Goal: Transaction & Acquisition: Purchase product/service

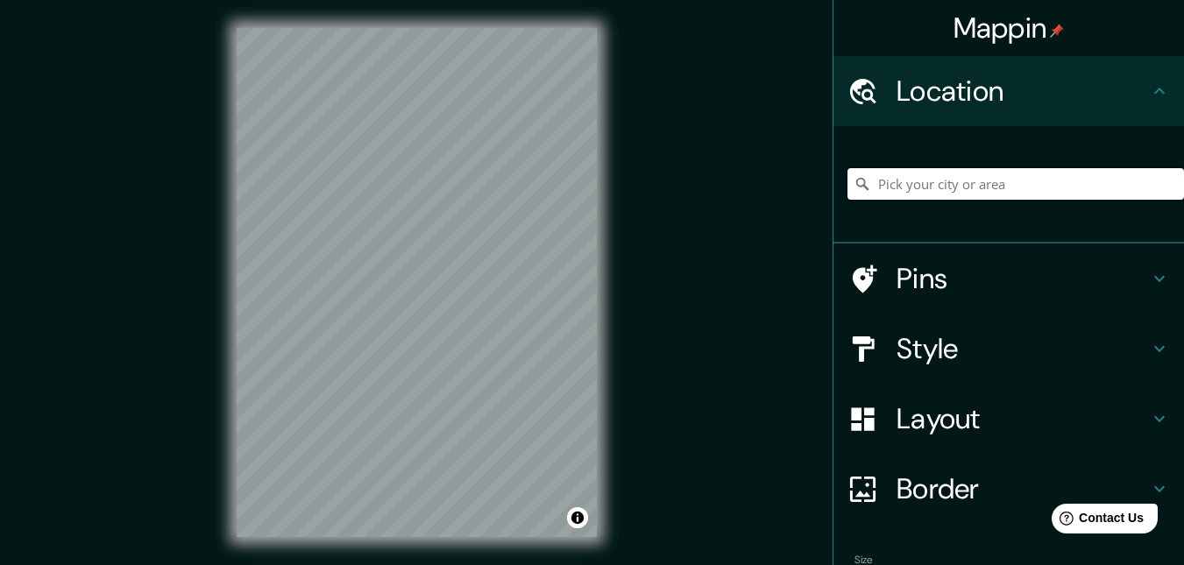
click at [1016, 174] on input "Pick your city or area" at bounding box center [1016, 184] width 337 height 32
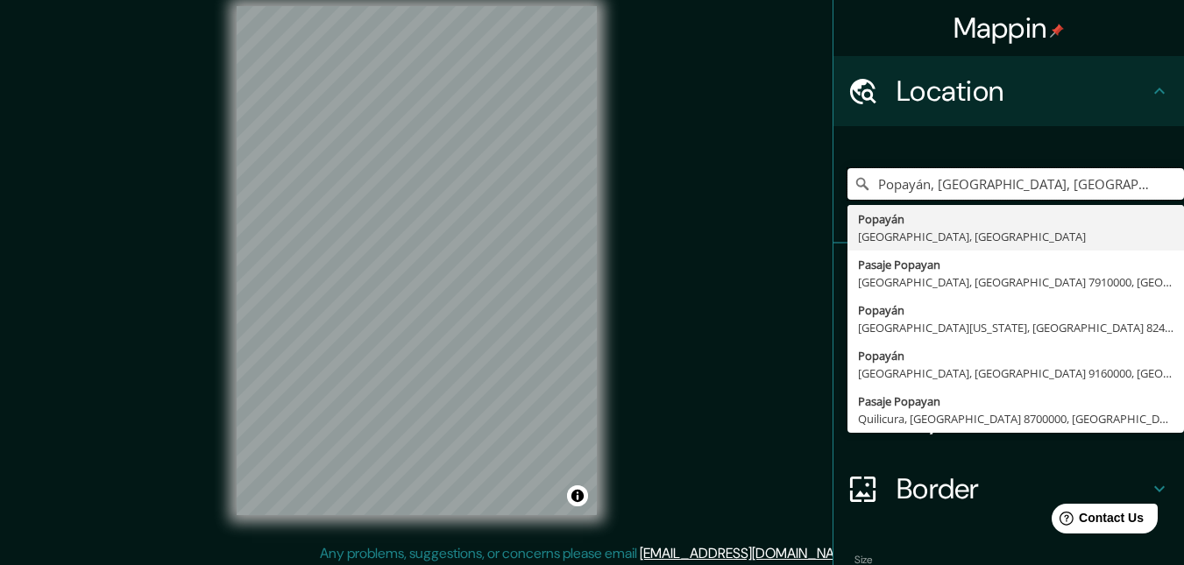
scroll to position [28, 0]
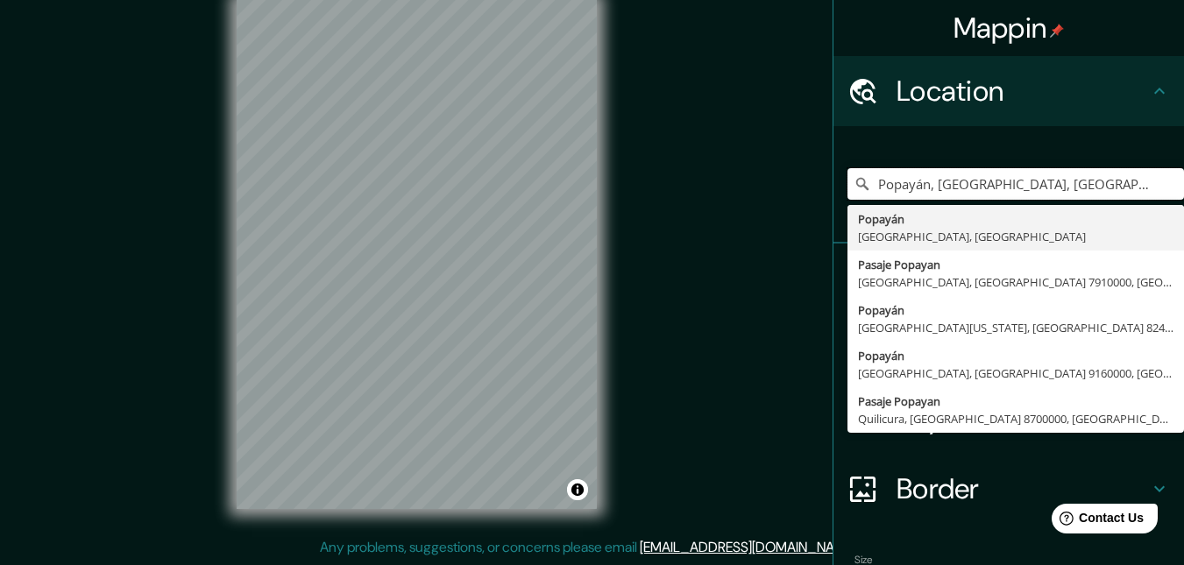
type input "Popayán, [GEOGRAPHIC_DATA], [GEOGRAPHIC_DATA]"
click at [894, 138] on div "[GEOGRAPHIC_DATA], [GEOGRAPHIC_DATA], [GEOGRAPHIC_DATA] Popayán [GEOGRAPHIC_DAT…" at bounding box center [1008, 184] width 351 height 117
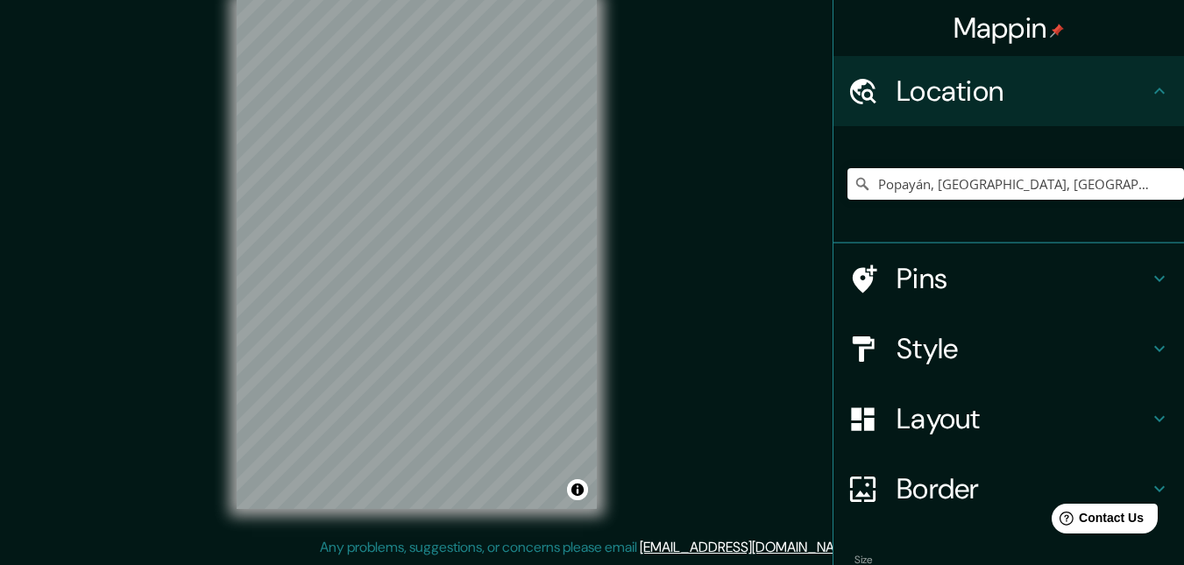
click at [934, 358] on h4 "Style" at bounding box center [1023, 348] width 252 height 35
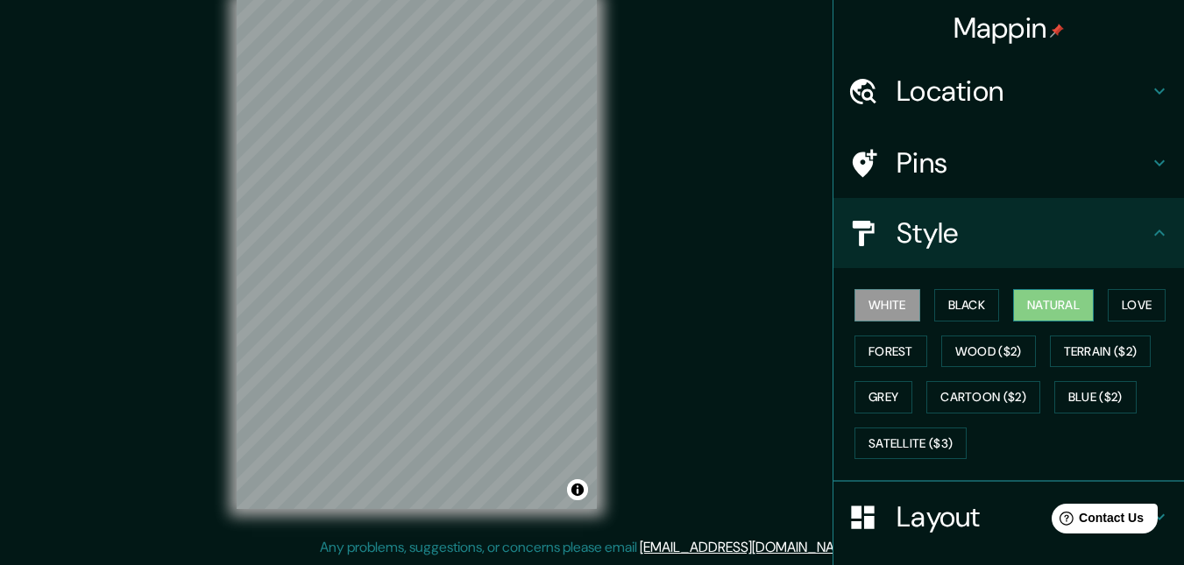
click at [1039, 301] on button "Natural" at bounding box center [1053, 305] width 81 height 32
click at [1079, 351] on button "Terrain ($2)" at bounding box center [1101, 352] width 102 height 32
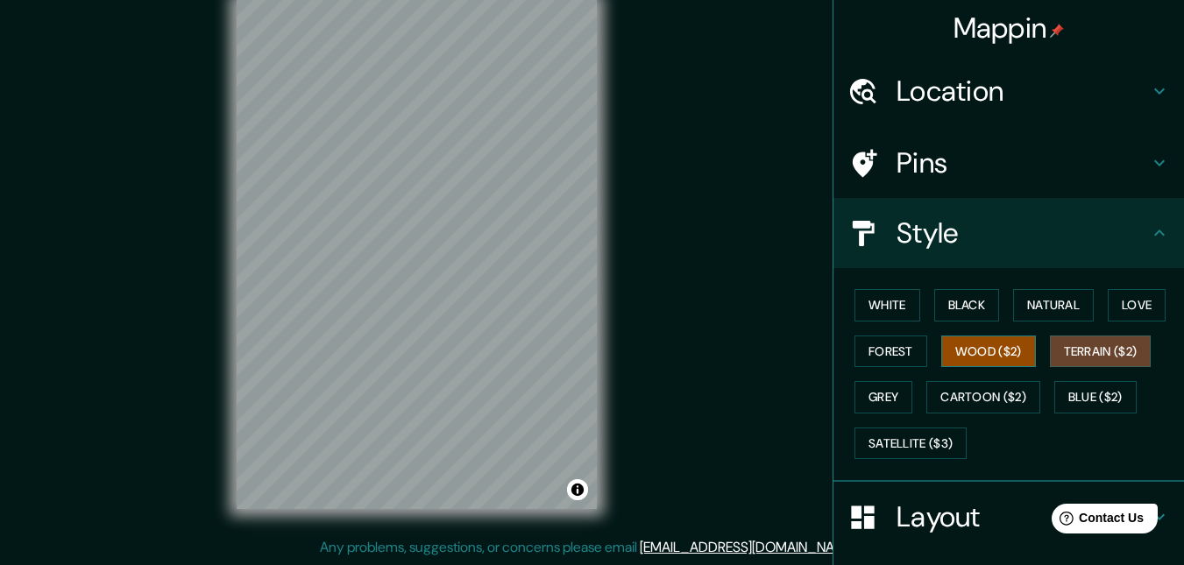
click at [947, 355] on button "Wood ($2)" at bounding box center [988, 352] width 95 height 32
click at [881, 354] on button "Forest" at bounding box center [891, 352] width 73 height 32
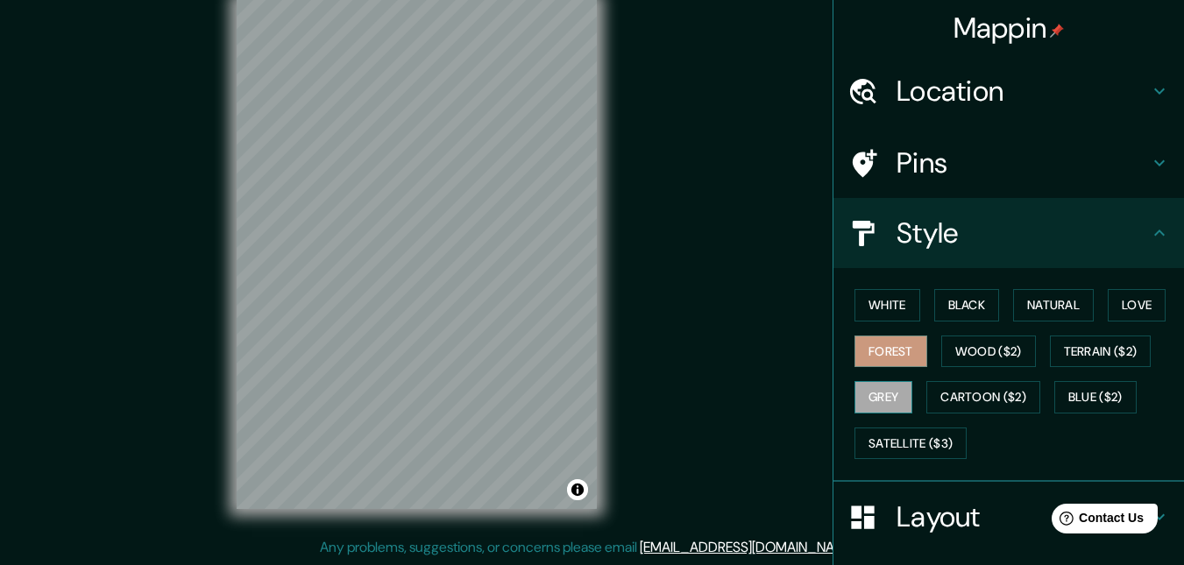
click at [869, 402] on button "Grey" at bounding box center [884, 397] width 58 height 32
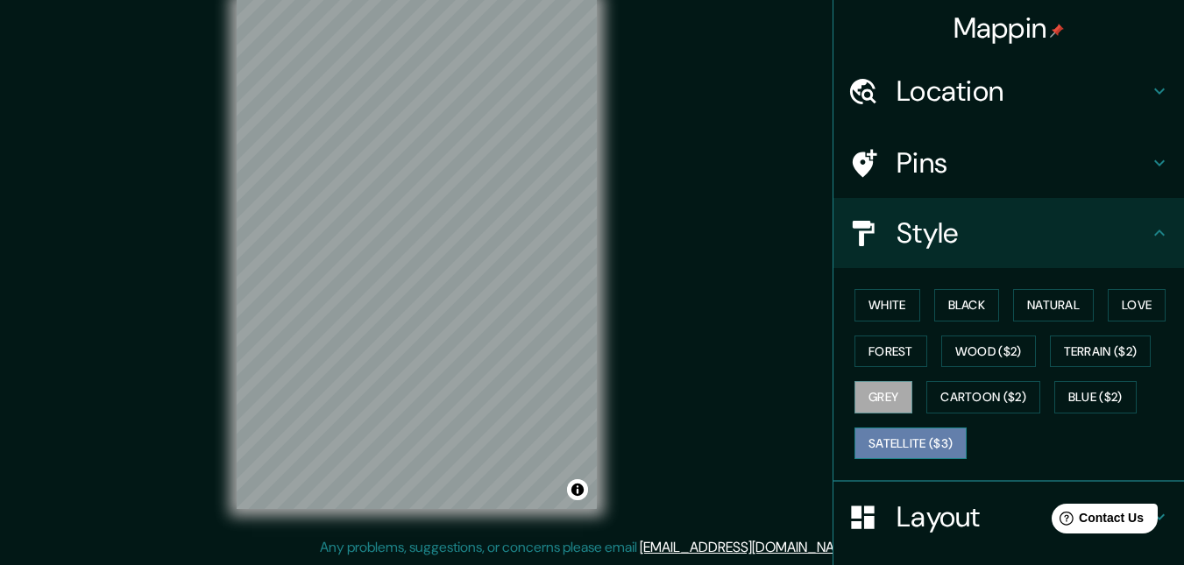
click at [937, 437] on button "Satellite ($3)" at bounding box center [911, 444] width 112 height 32
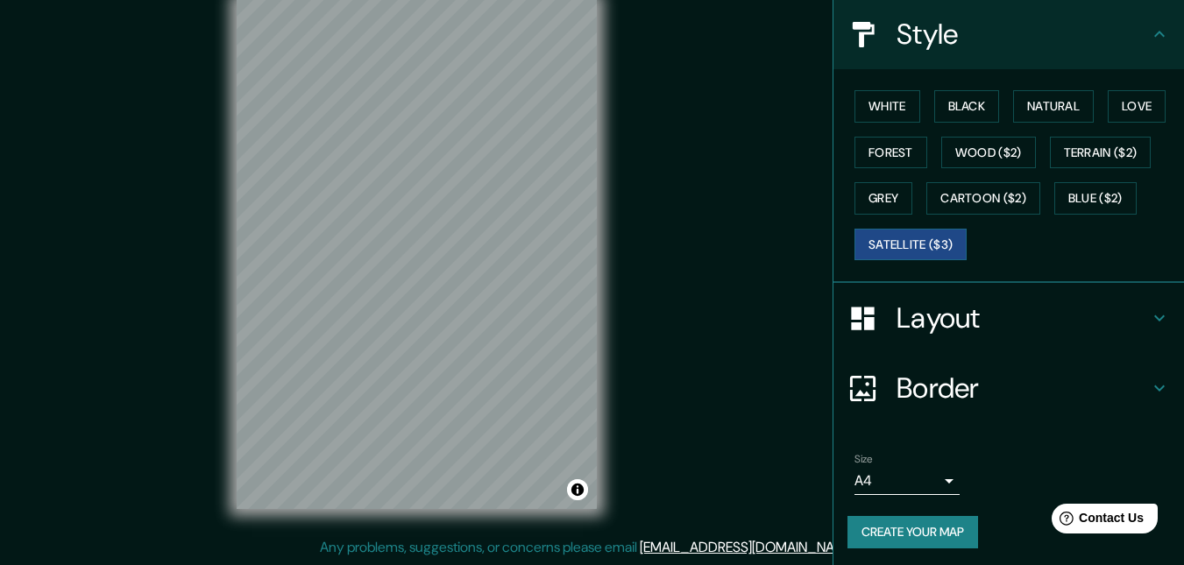
scroll to position [203, 0]
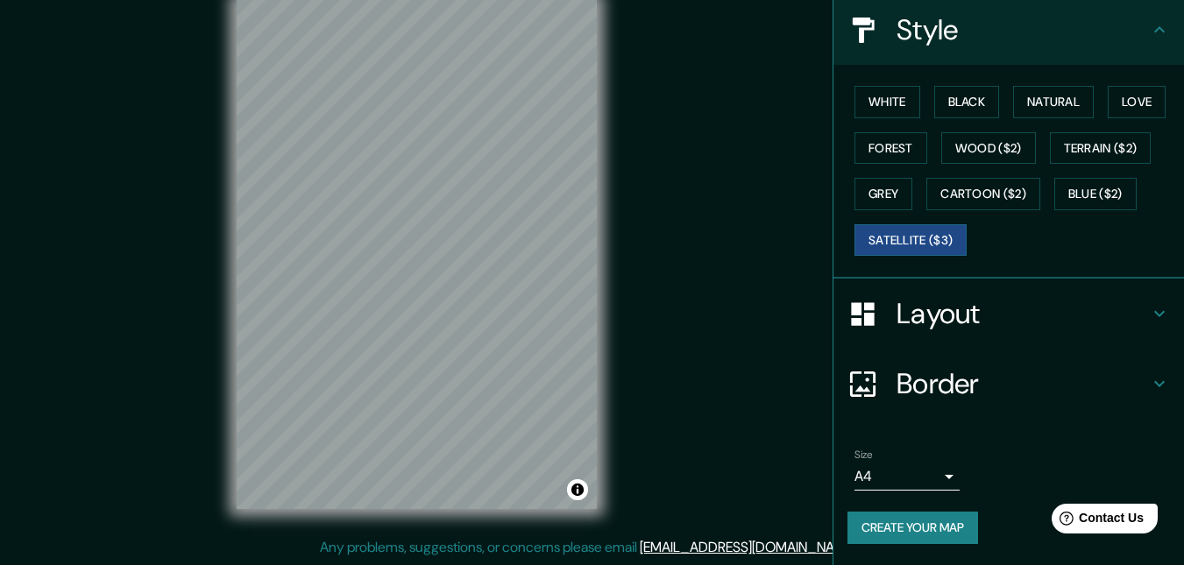
click at [912, 380] on h4 "Border" at bounding box center [1023, 383] width 252 height 35
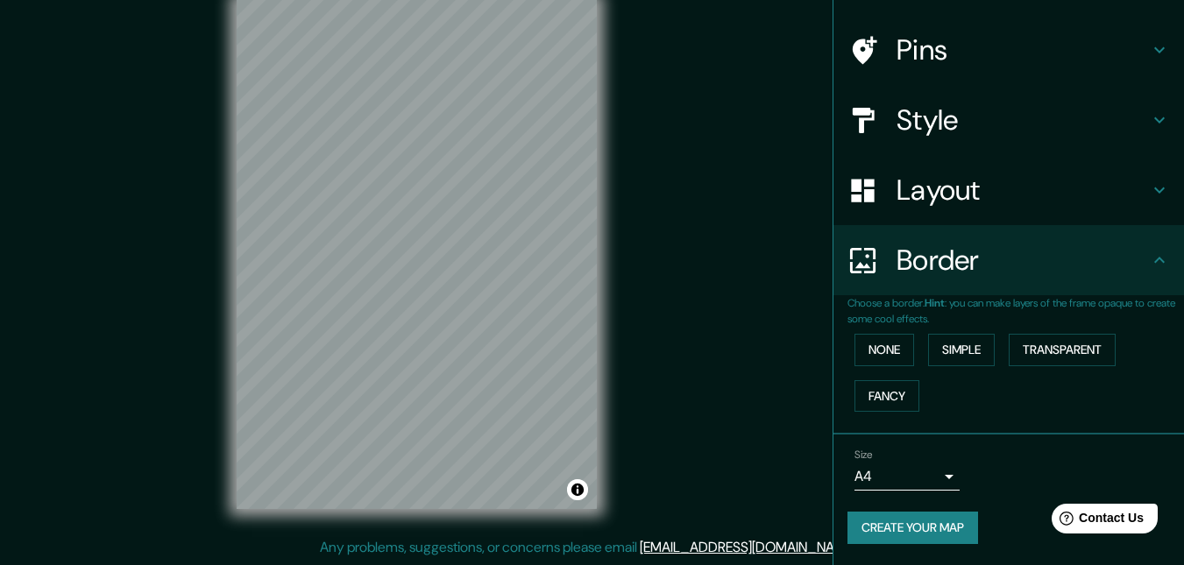
scroll to position [113, 0]
click at [935, 257] on h4 "Border" at bounding box center [1023, 260] width 252 height 35
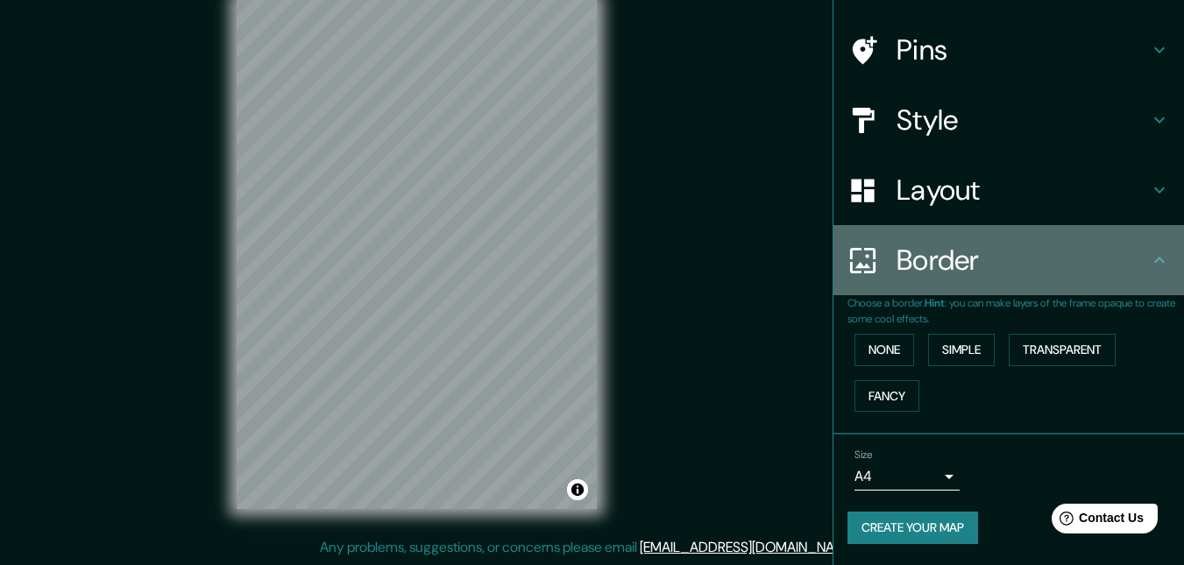
click at [884, 279] on div "Border" at bounding box center [1008, 260] width 351 height 70
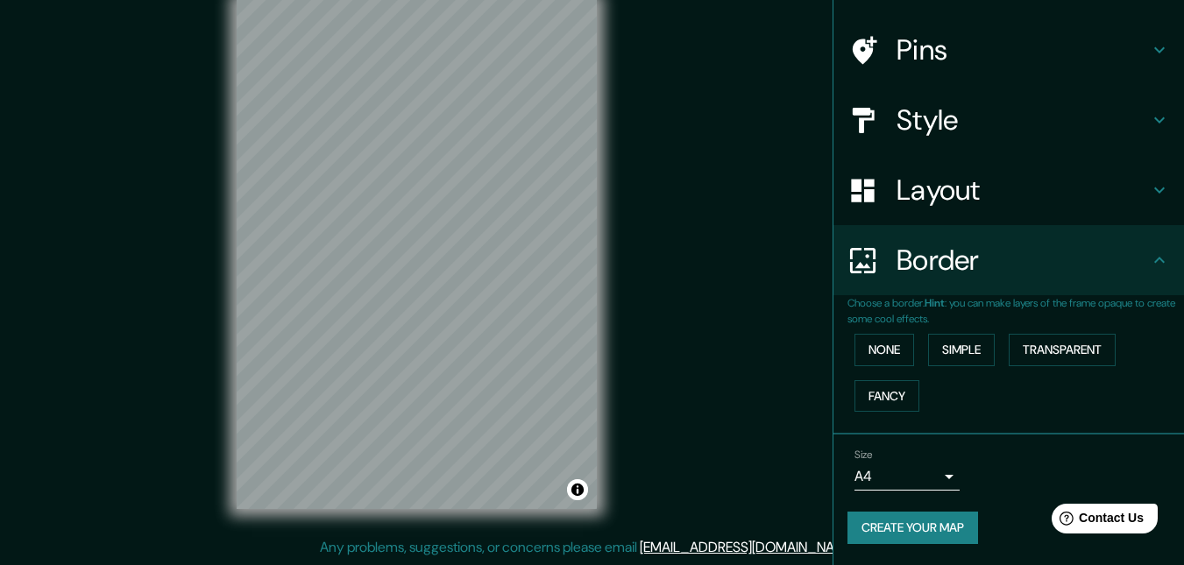
click at [1154, 259] on icon at bounding box center [1159, 260] width 11 height 6
click at [1142, 177] on div "Layout" at bounding box center [1008, 190] width 351 height 70
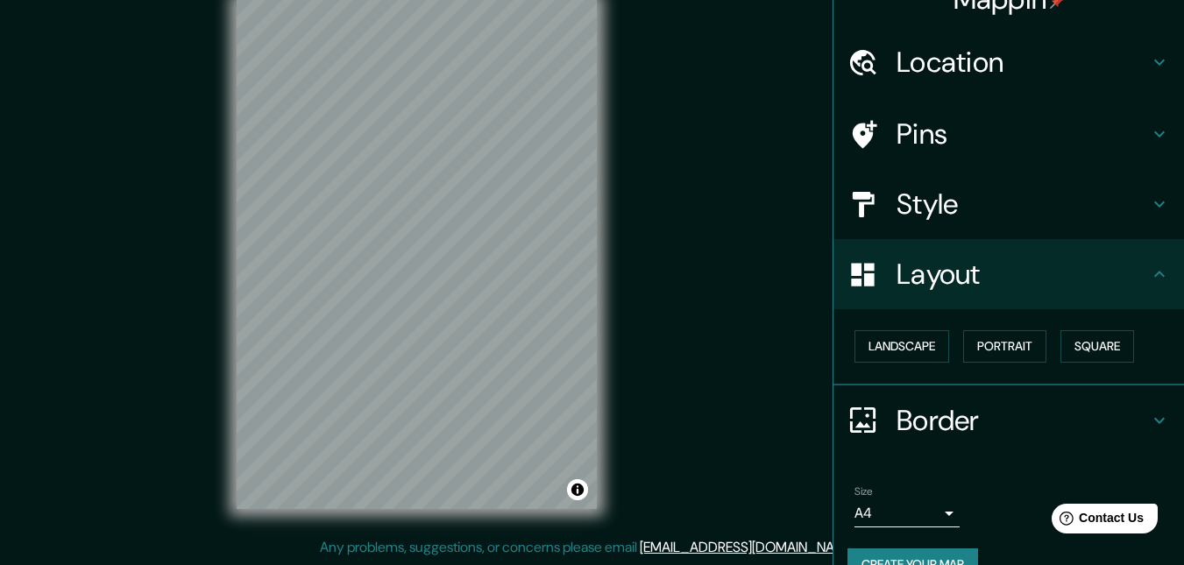
scroll to position [0, 0]
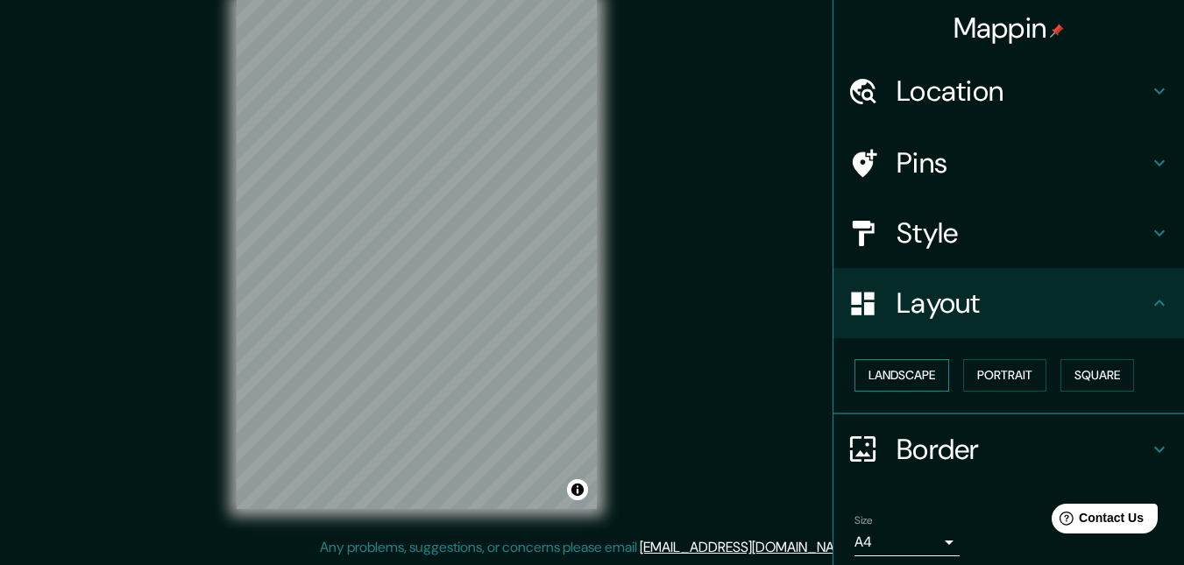
click at [903, 374] on button "Landscape" at bounding box center [902, 375] width 95 height 32
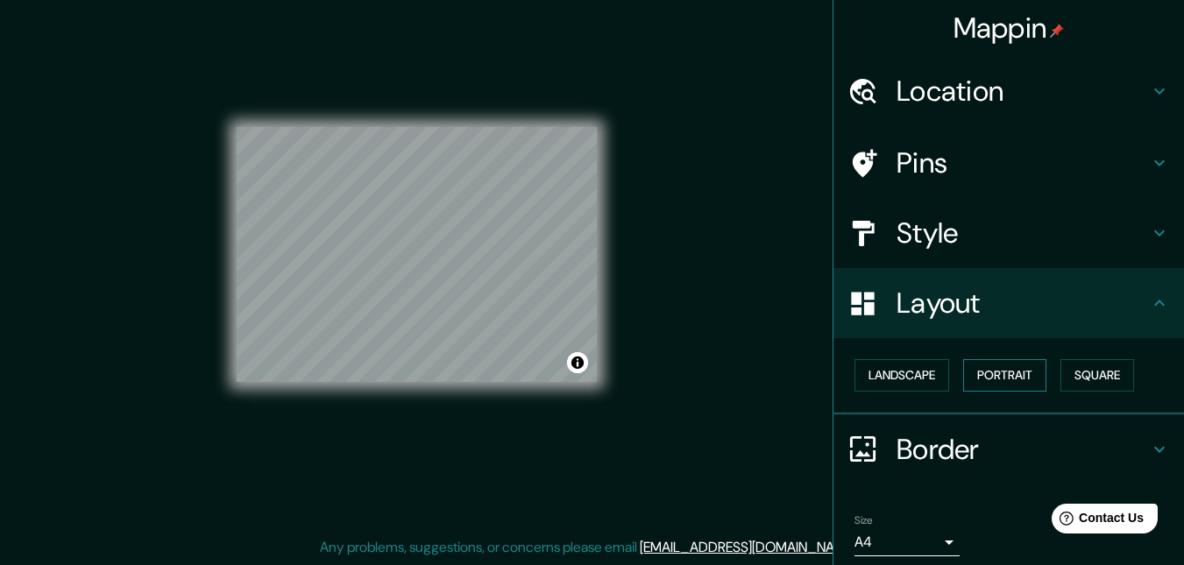
click at [1005, 366] on button "Portrait" at bounding box center [1004, 375] width 83 height 32
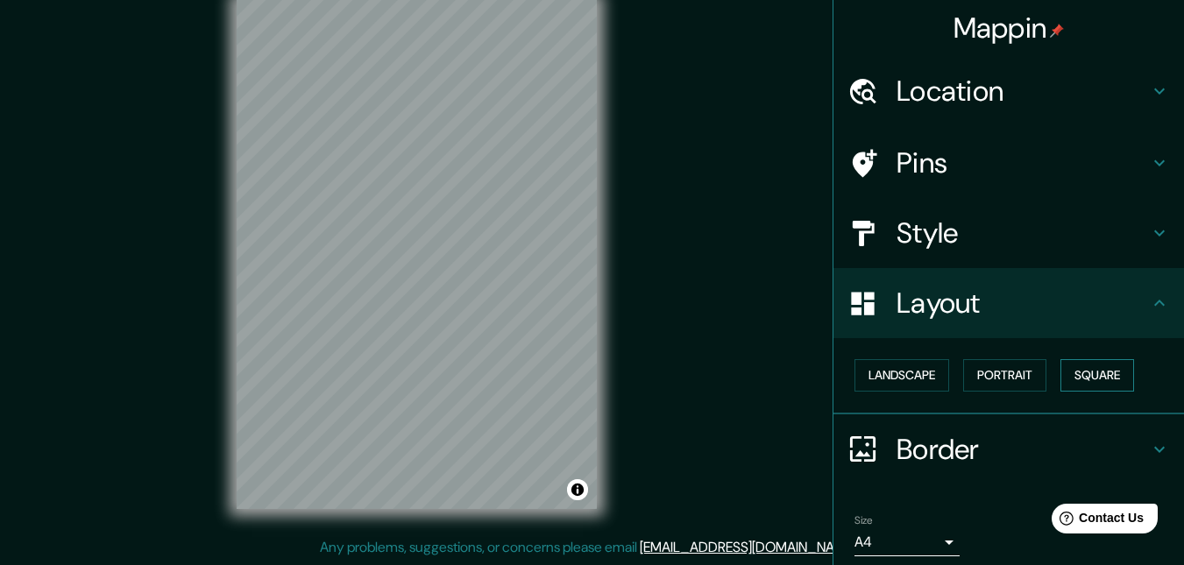
click at [1110, 363] on button "Square" at bounding box center [1097, 375] width 74 height 32
